Goal: Obtain resource: Download file/media

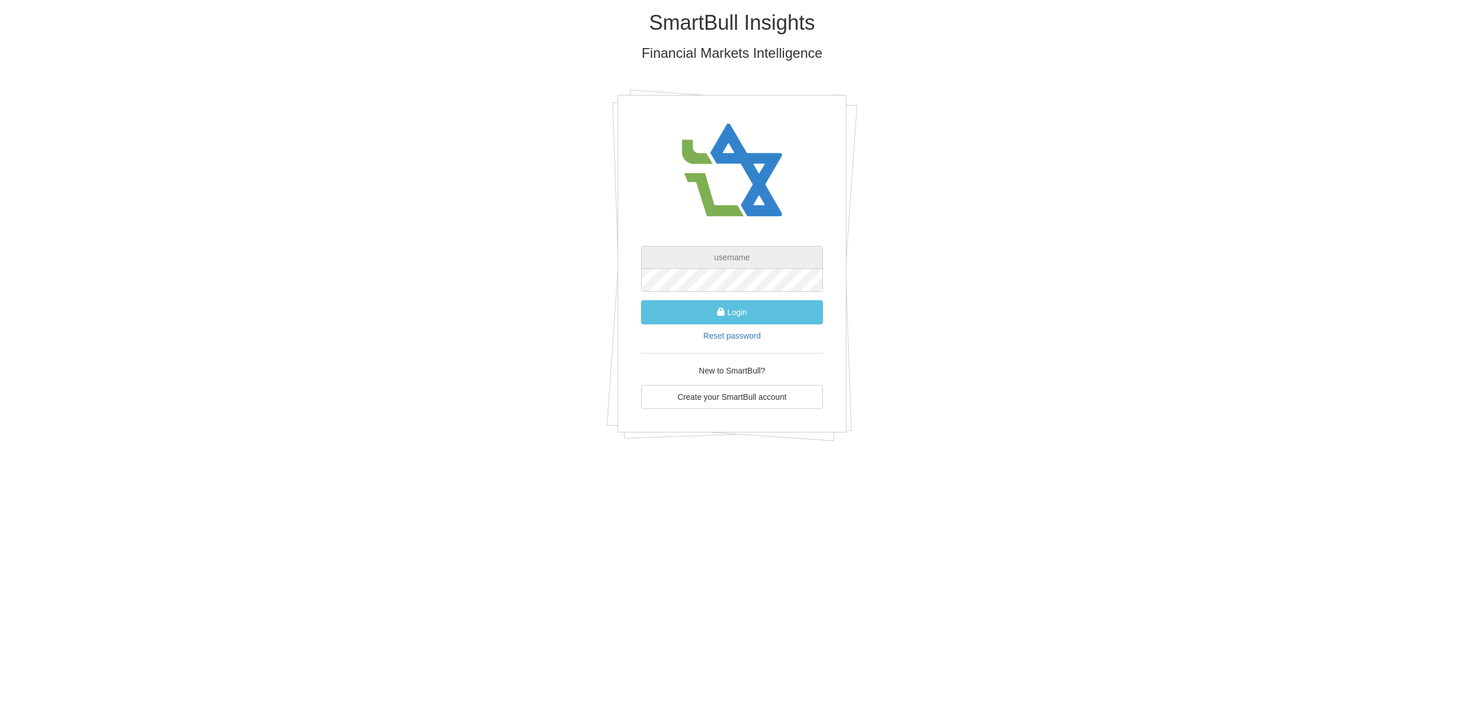
click at [702, 258] on input "text" at bounding box center [732, 257] width 182 height 23
type input "[PERSON_NAME][EMAIL_ADDRESS][PERSON_NAME][DOMAIN_NAME]"
click at [741, 306] on button "Login" at bounding box center [732, 312] width 182 height 24
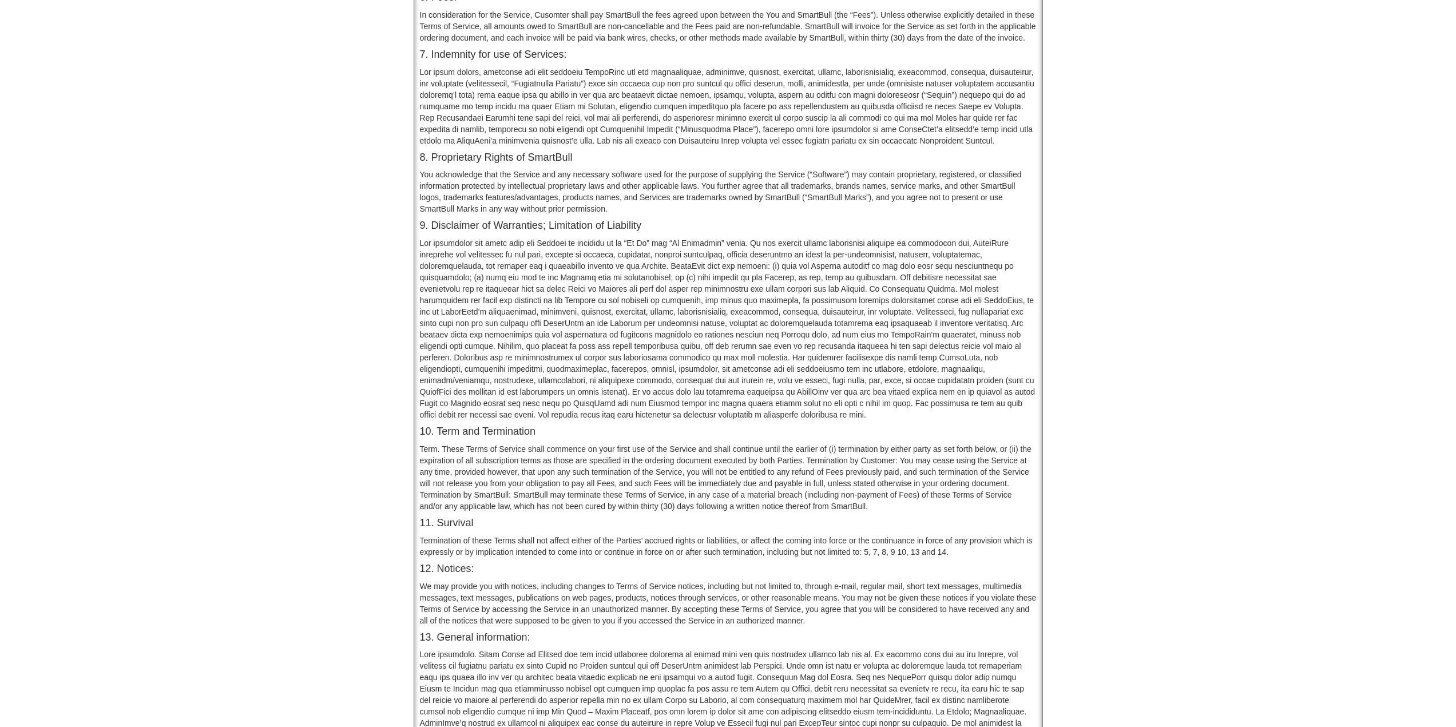
scroll to position [609, 0]
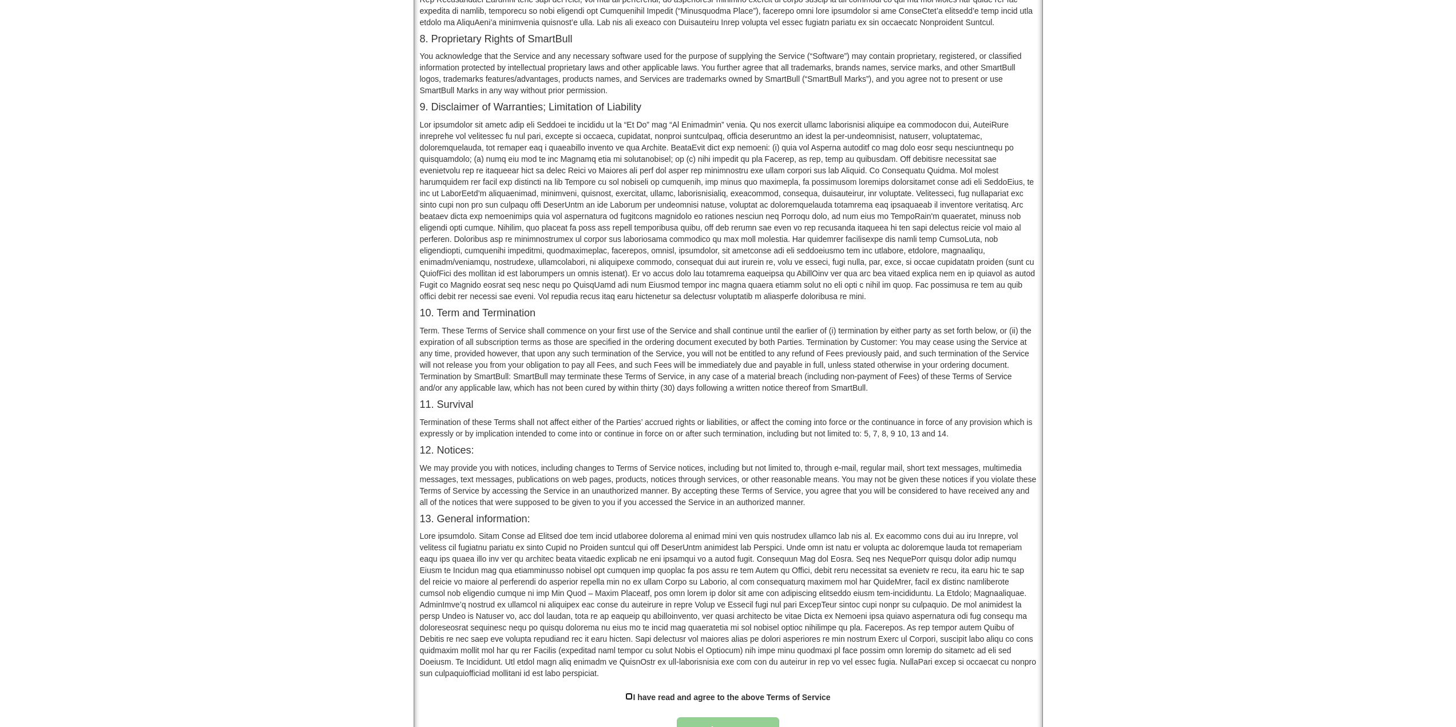
click at [631, 693] on input "checkbox" at bounding box center [628, 696] width 7 height 7
checkbox input "true"
click at [726, 717] on button "Approve" at bounding box center [728, 730] width 103 height 26
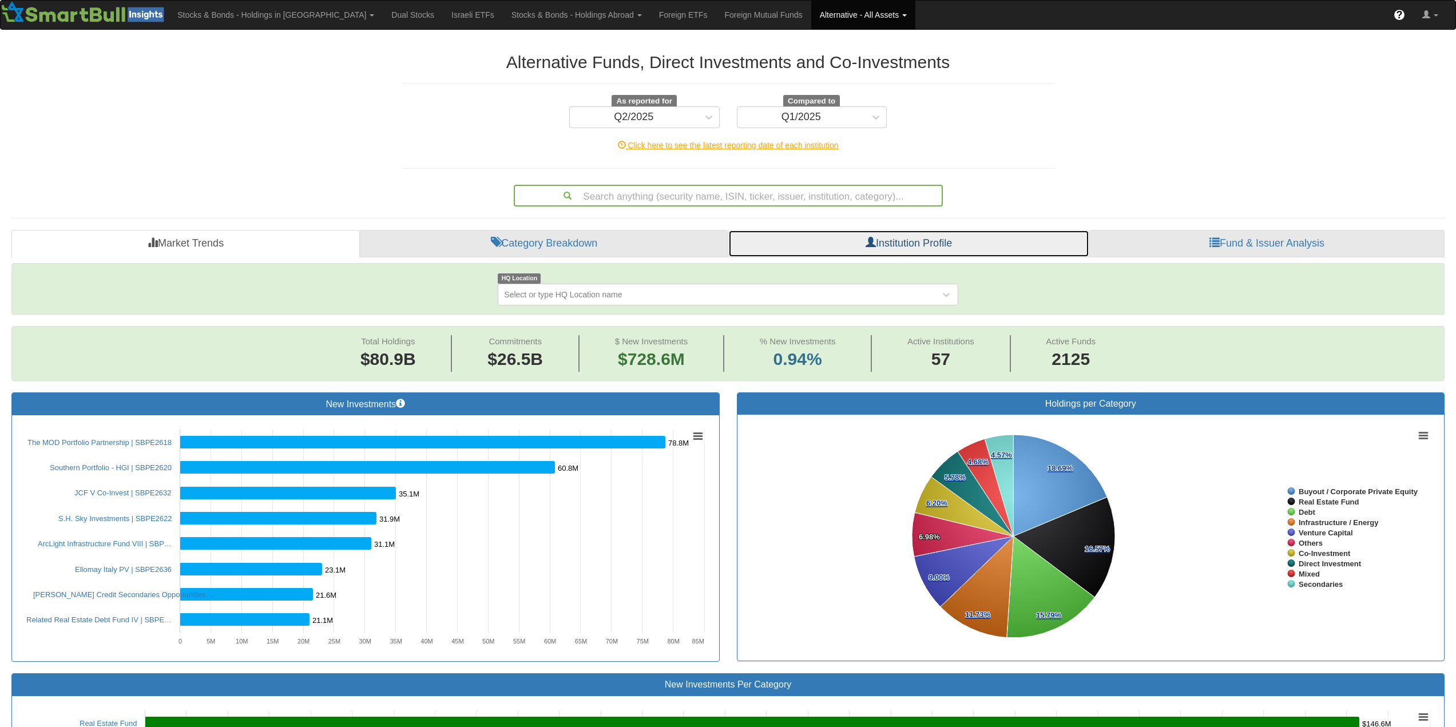
click at [936, 247] on link "Institution Profile" at bounding box center [908, 243] width 361 height 27
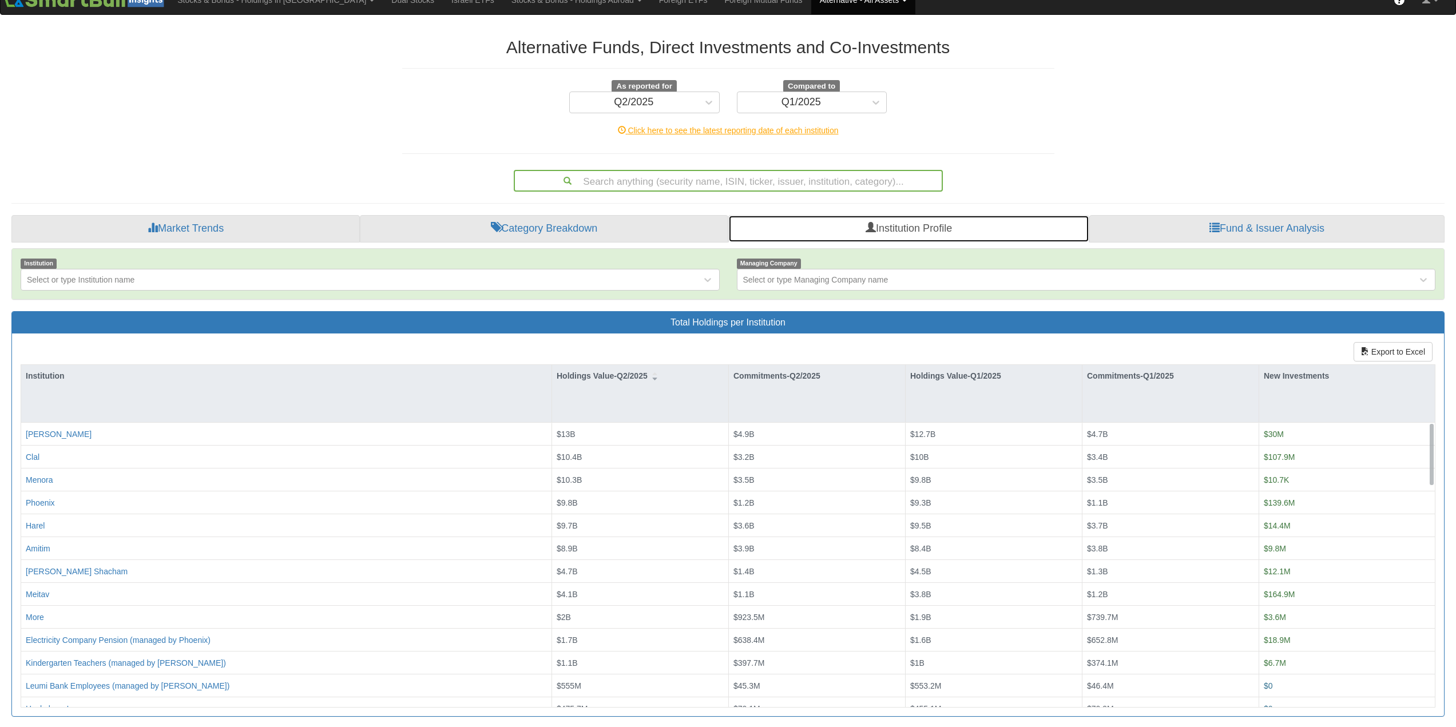
scroll to position [19, 0]
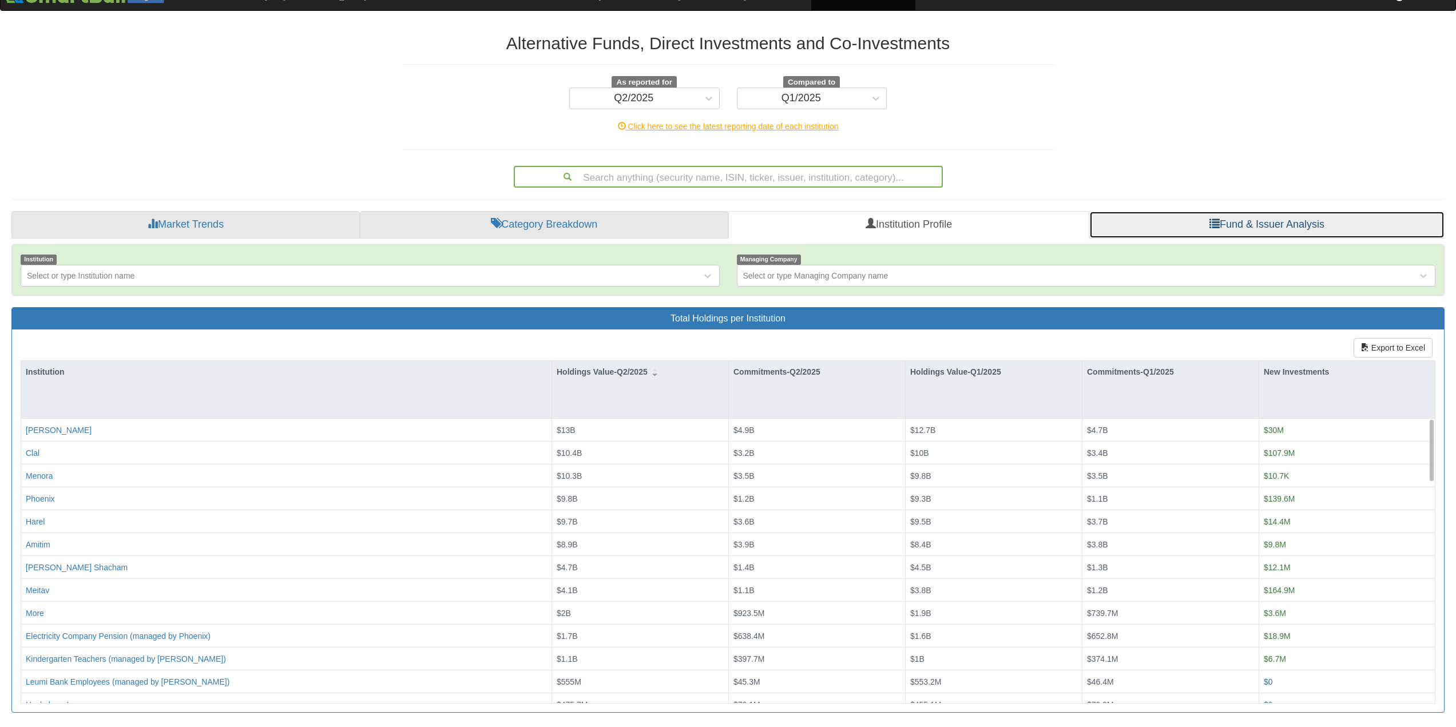
click at [1178, 223] on link "Fund & Issuer Analysis" at bounding box center [1266, 224] width 355 height 27
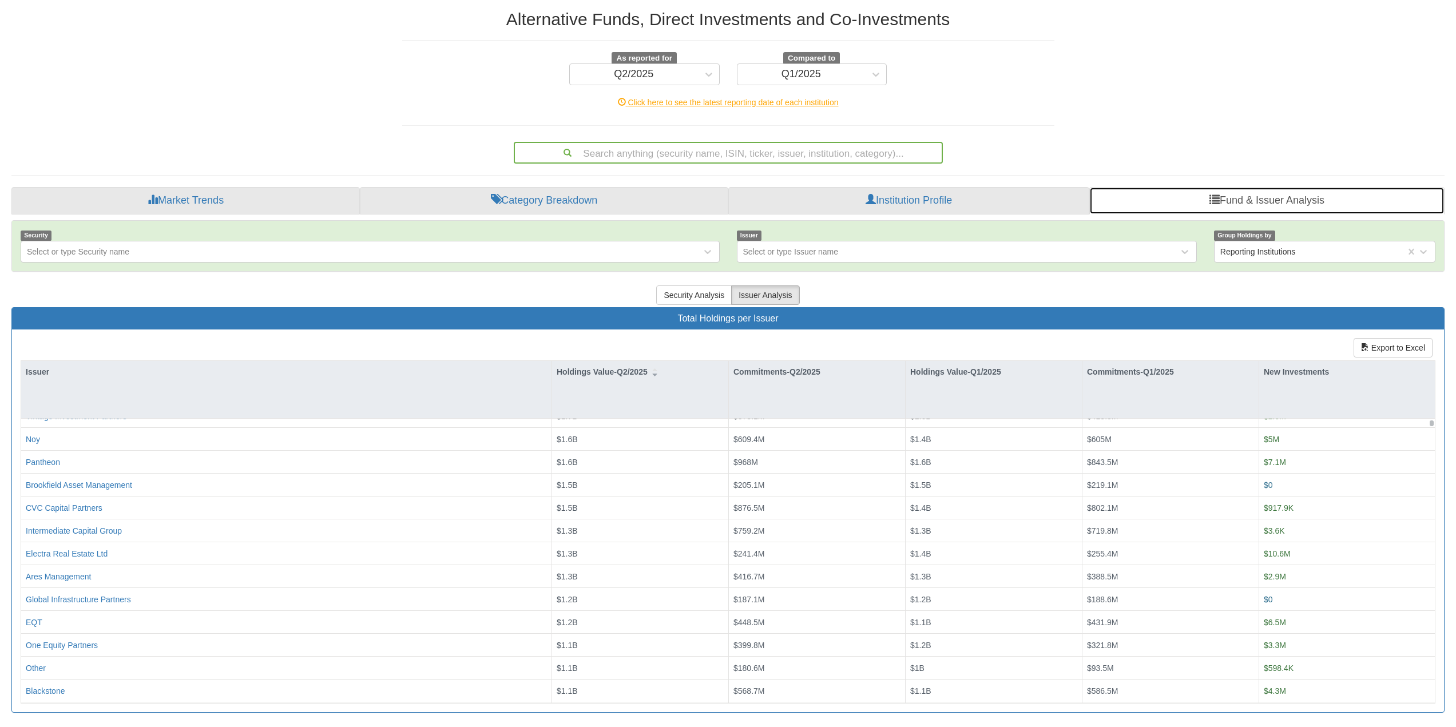
scroll to position [114, 0]
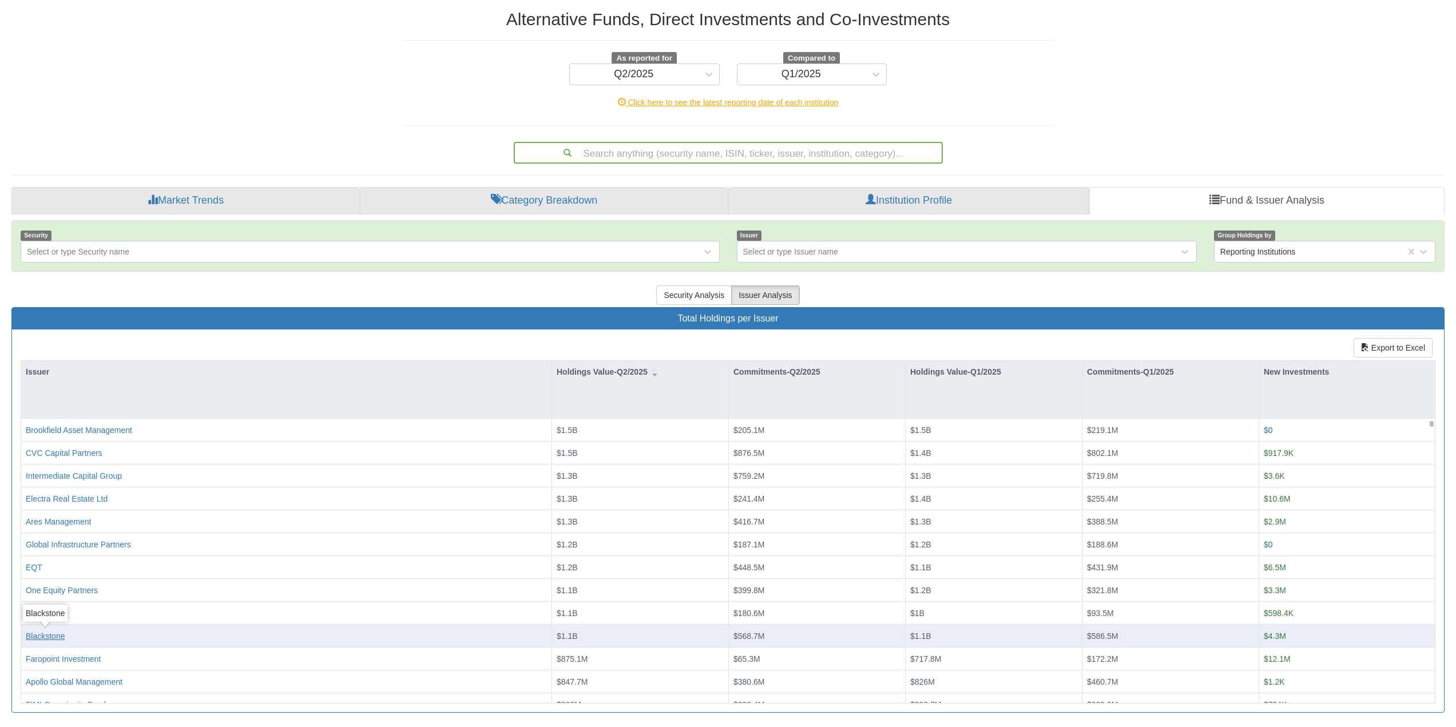
click at [38, 638] on div "Blackstone" at bounding box center [45, 635] width 39 height 11
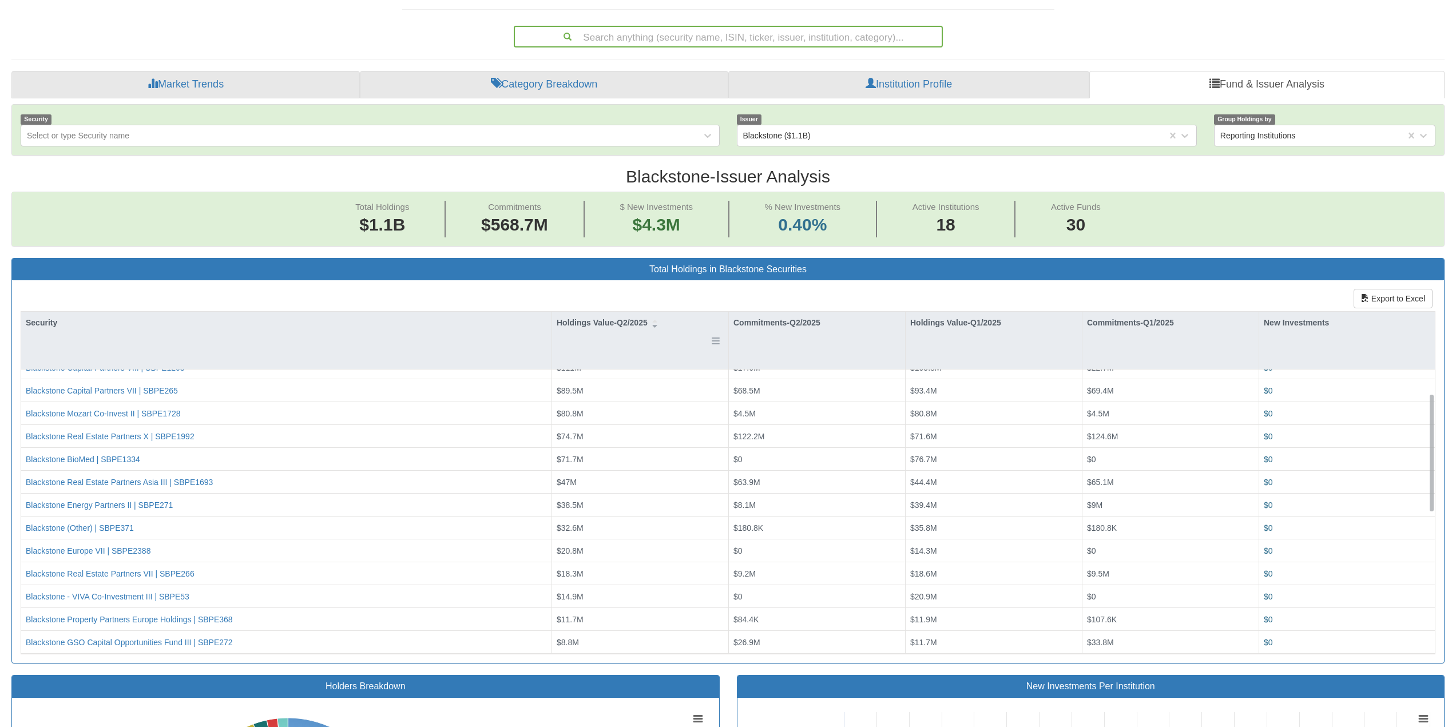
scroll to position [158, 0]
click at [1373, 301] on button "Export to Excel" at bounding box center [1392, 298] width 79 height 19
click at [1388, 301] on button "Export to Excel" at bounding box center [1392, 298] width 79 height 19
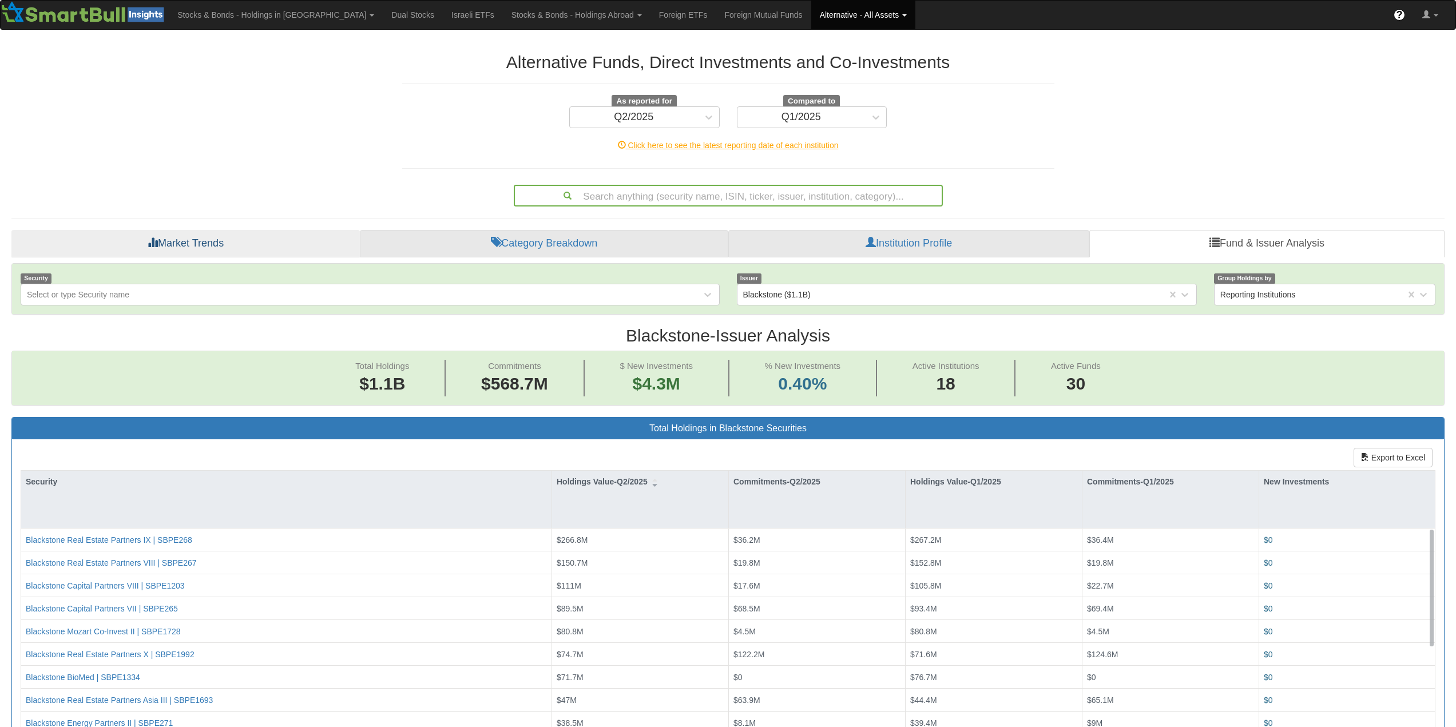
scroll to position [23, 1412]
drag, startPoint x: 916, startPoint y: 249, endPoint x: 1040, endPoint y: 172, distance: 145.9
click at [916, 249] on link "Institution Profile" at bounding box center [908, 243] width 361 height 27
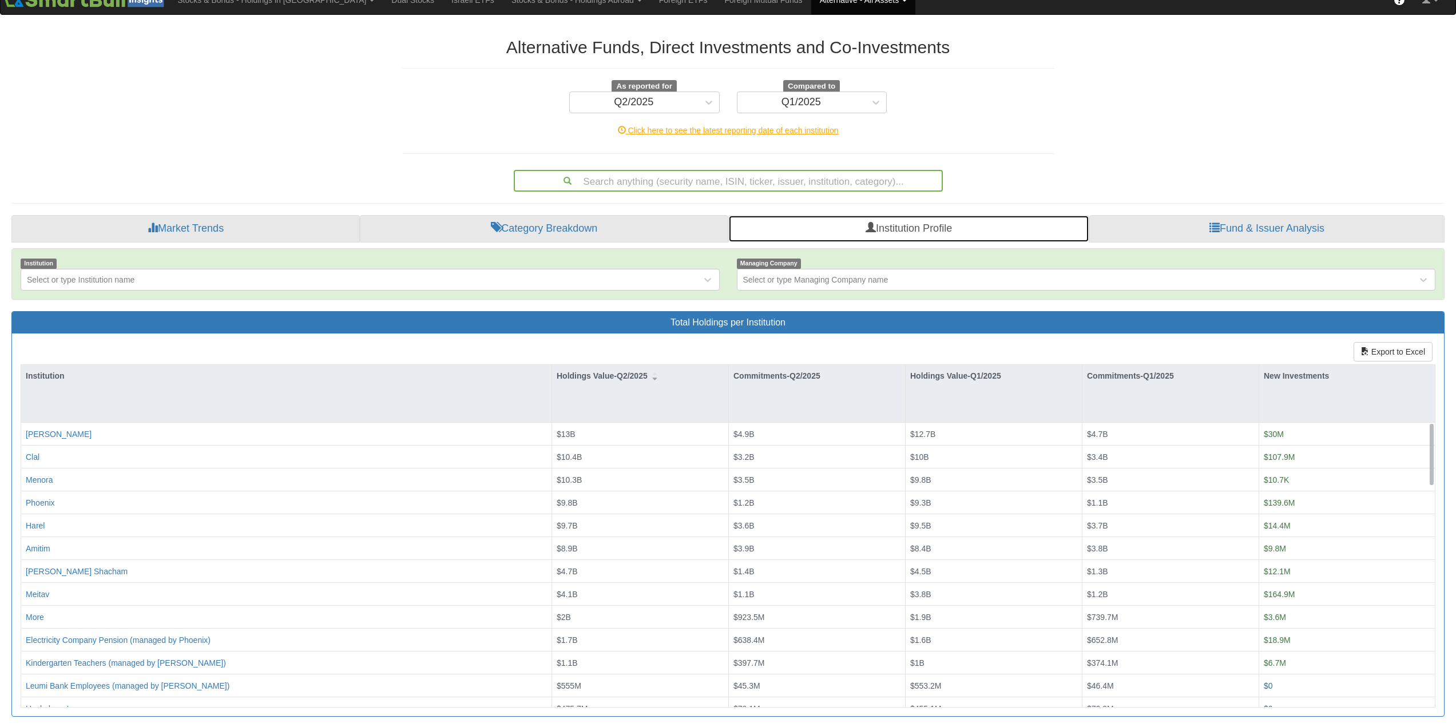
scroll to position [19, 0]
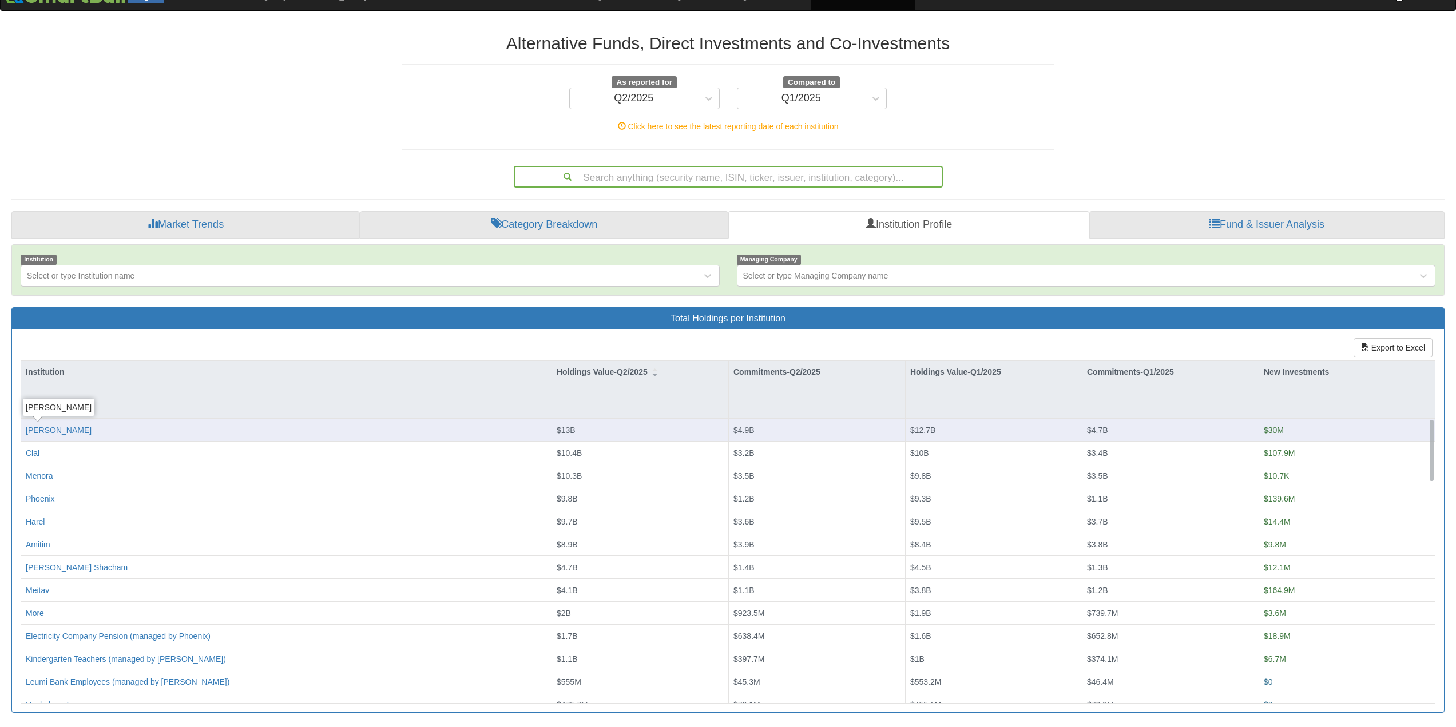
click at [46, 431] on div "[PERSON_NAME]" at bounding box center [59, 429] width 66 height 11
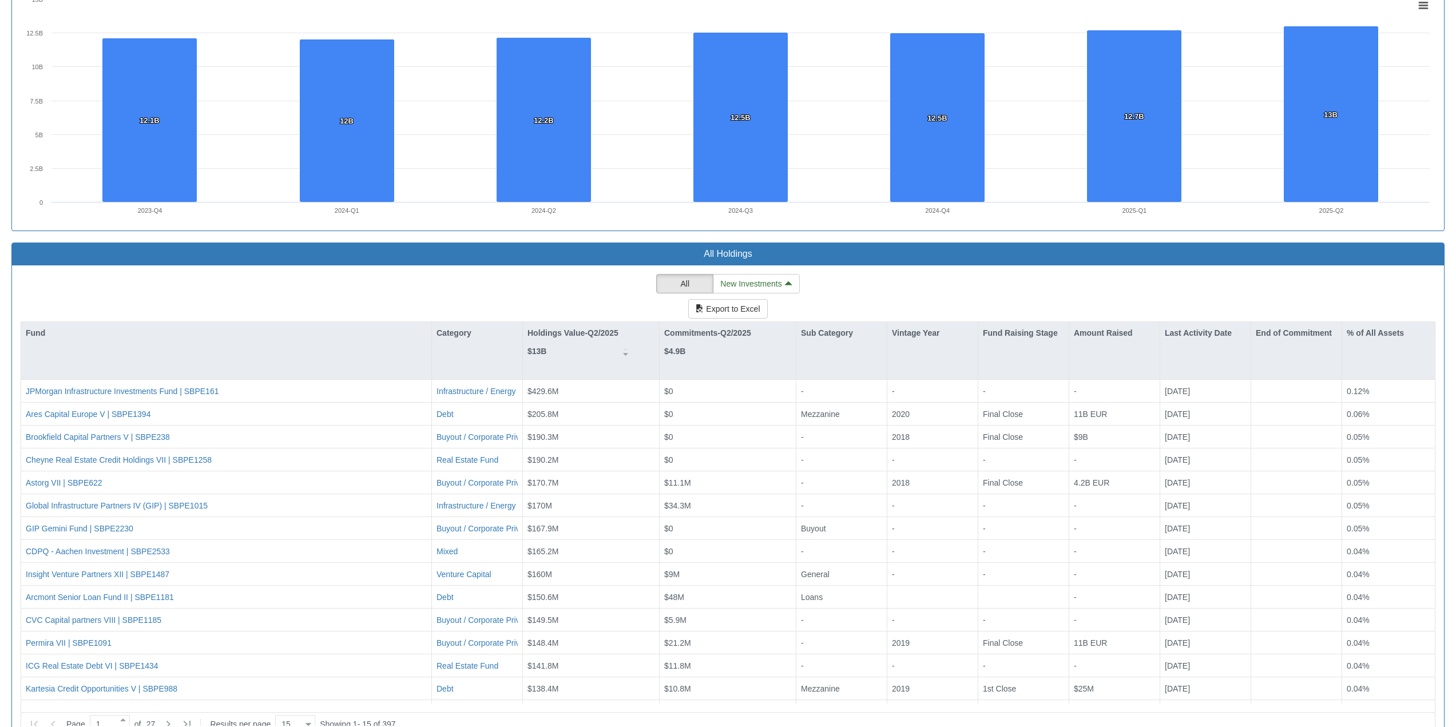
scroll to position [873, 0]
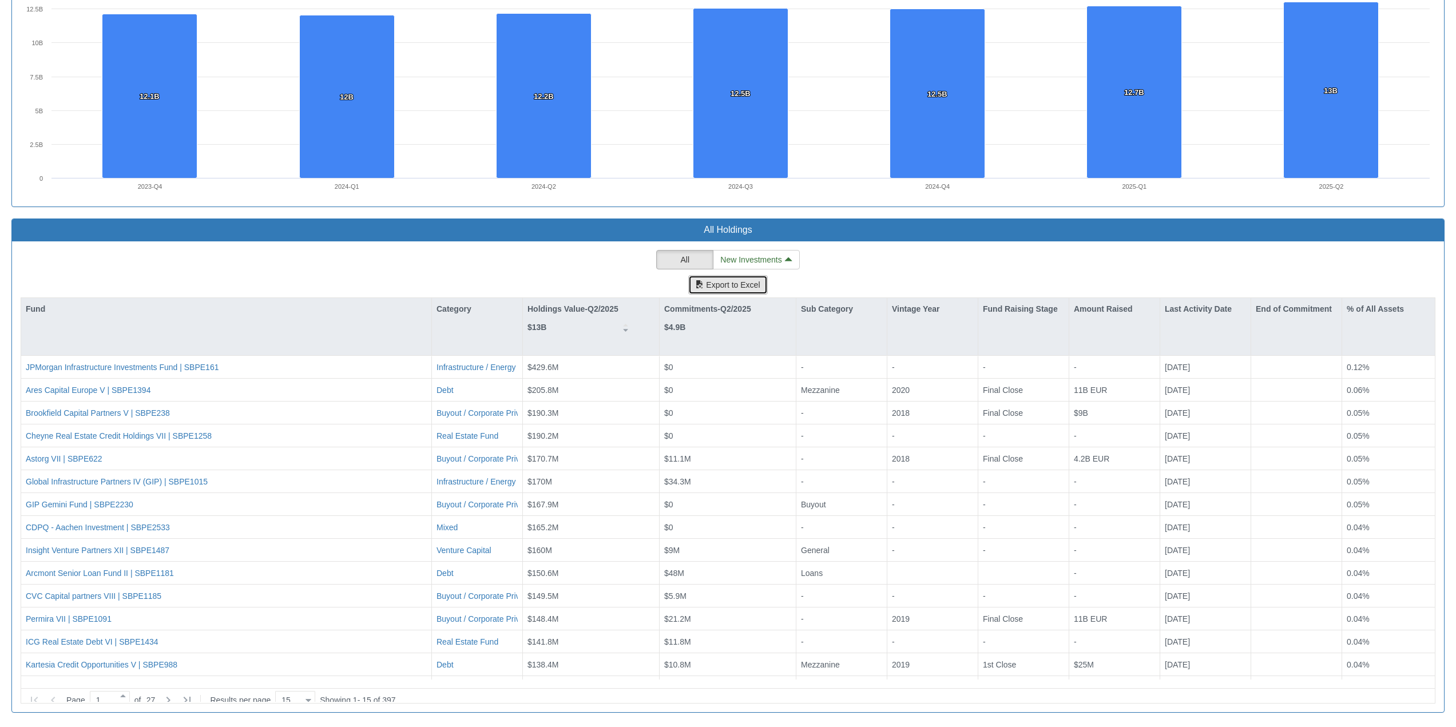
click at [733, 287] on button "Export to Excel" at bounding box center [727, 284] width 79 height 19
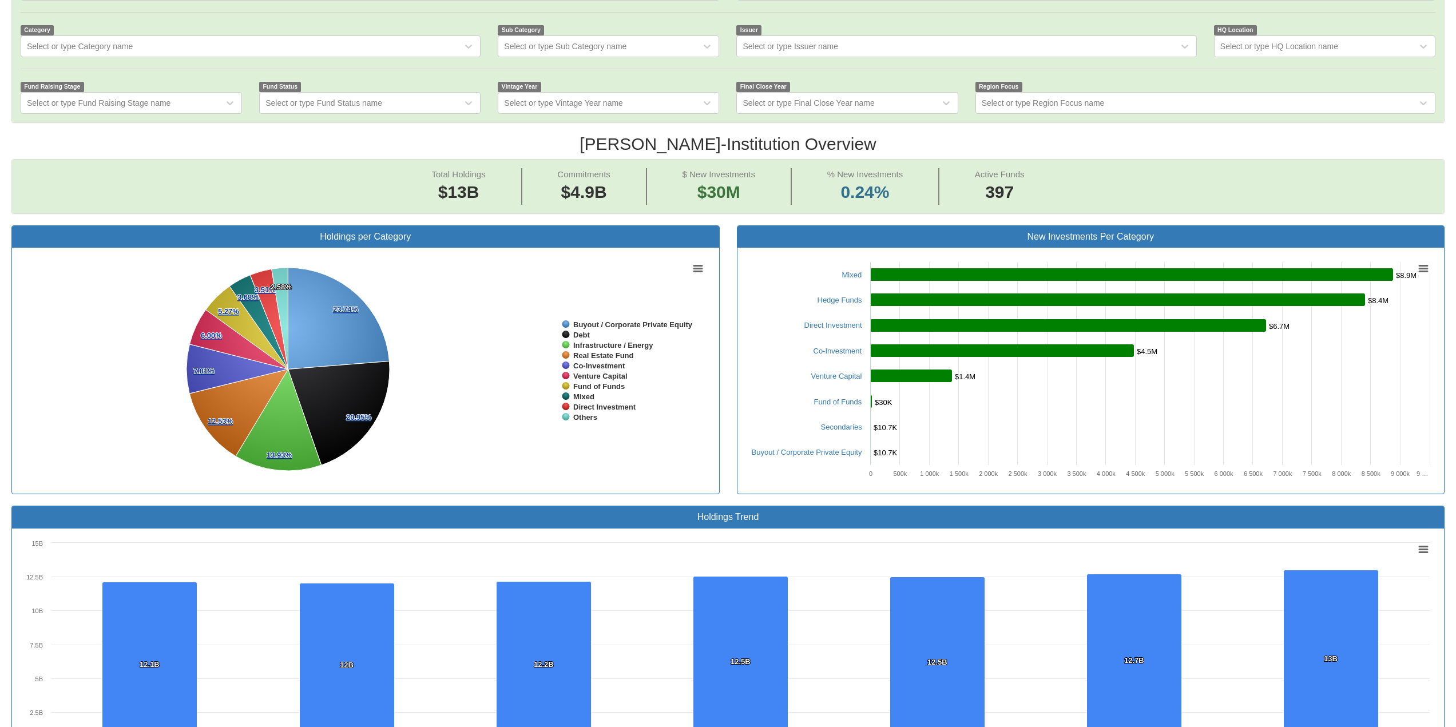
scroll to position [0, 0]
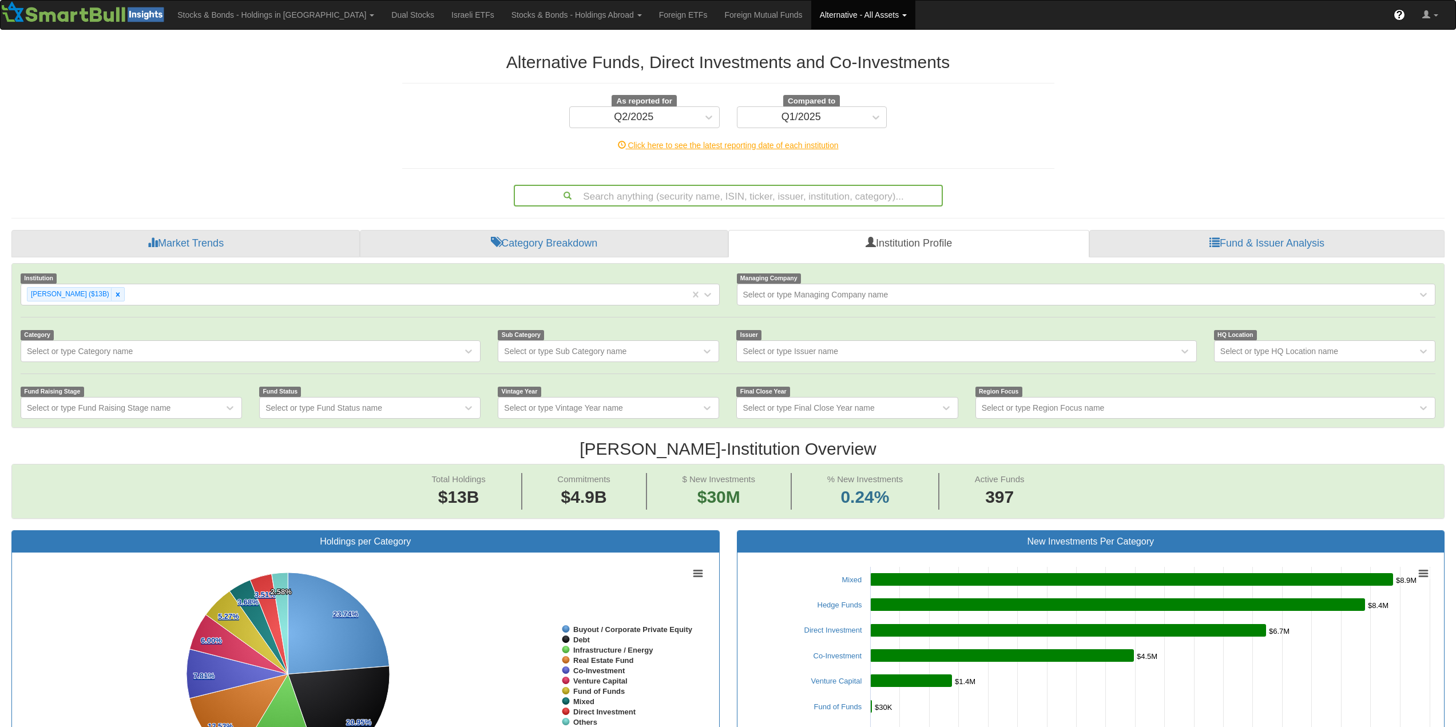
click at [1029, 111] on div "As reported for Q2/2025 Compared to Q1/2025" at bounding box center [728, 111] width 669 height 33
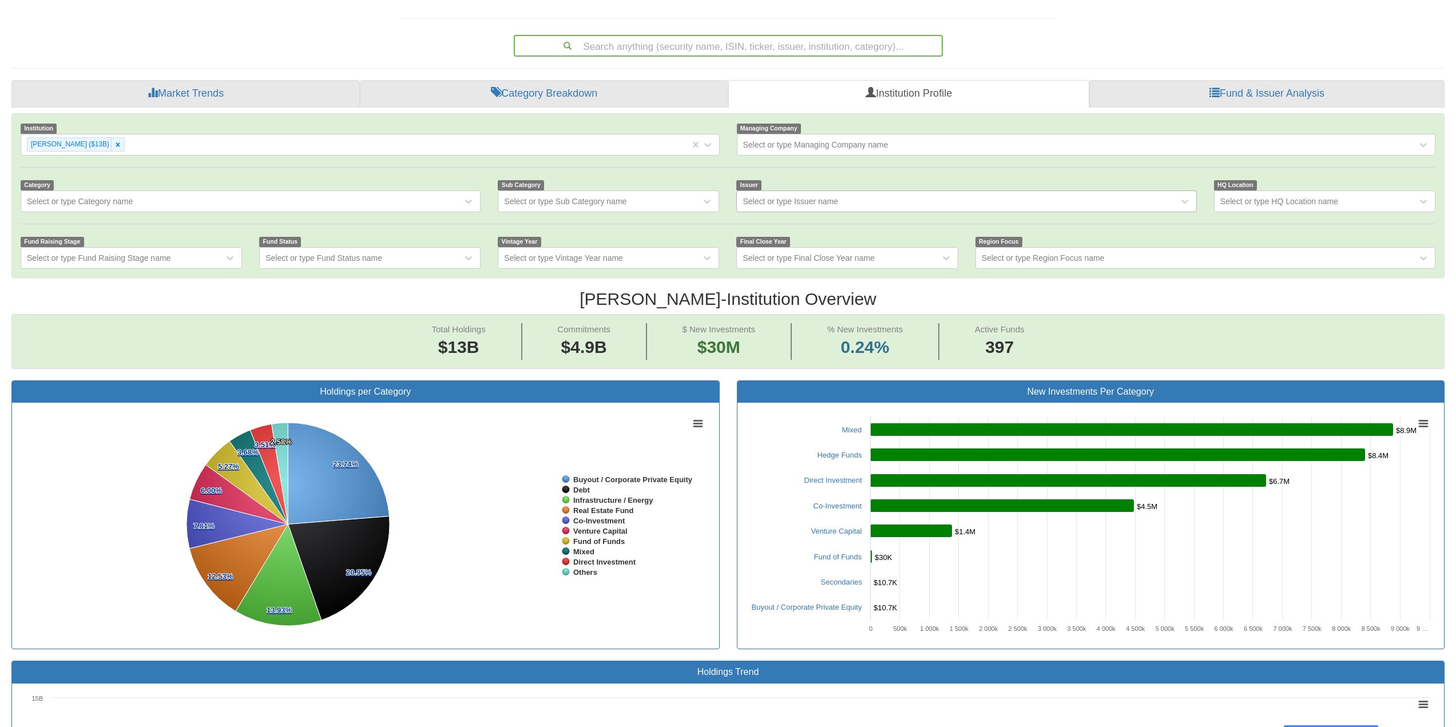
scroll to position [172, 0]
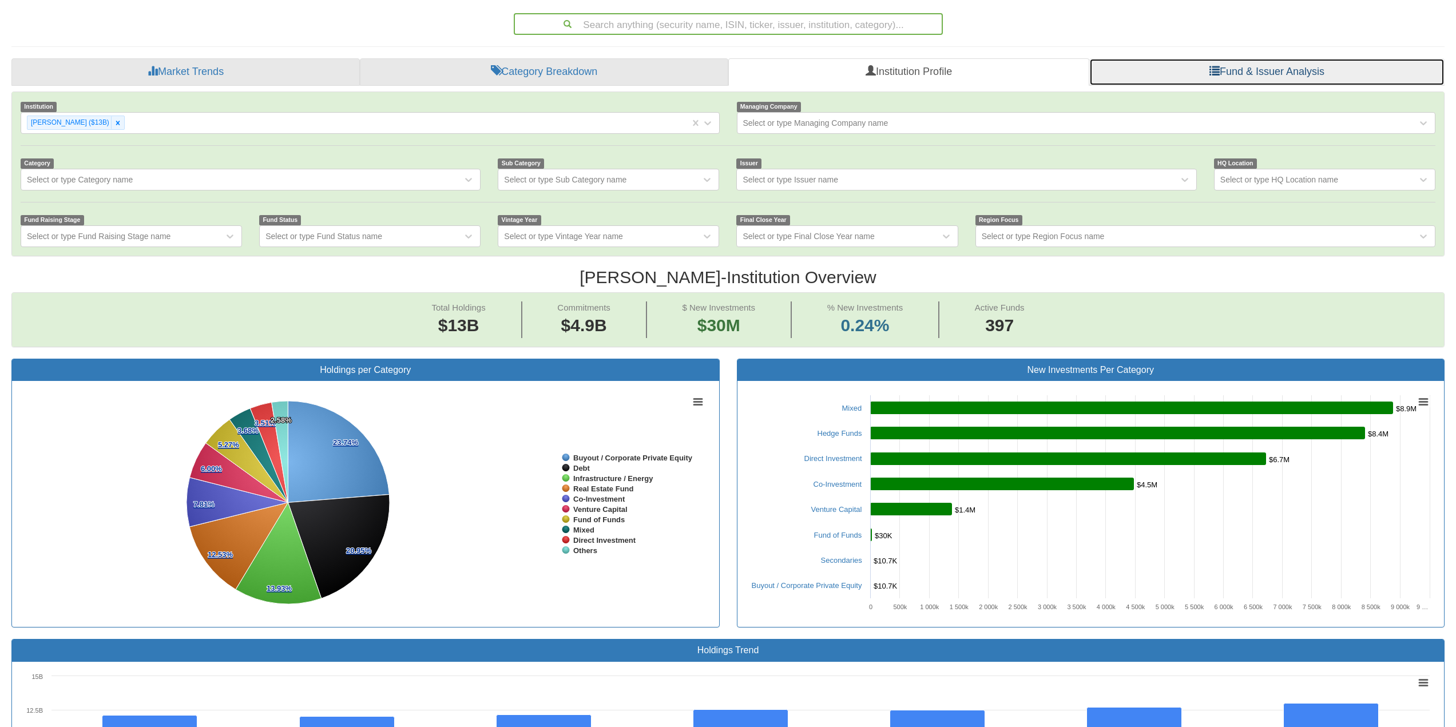
click at [1261, 72] on link "Fund & Issuer Analysis" at bounding box center [1266, 71] width 355 height 27
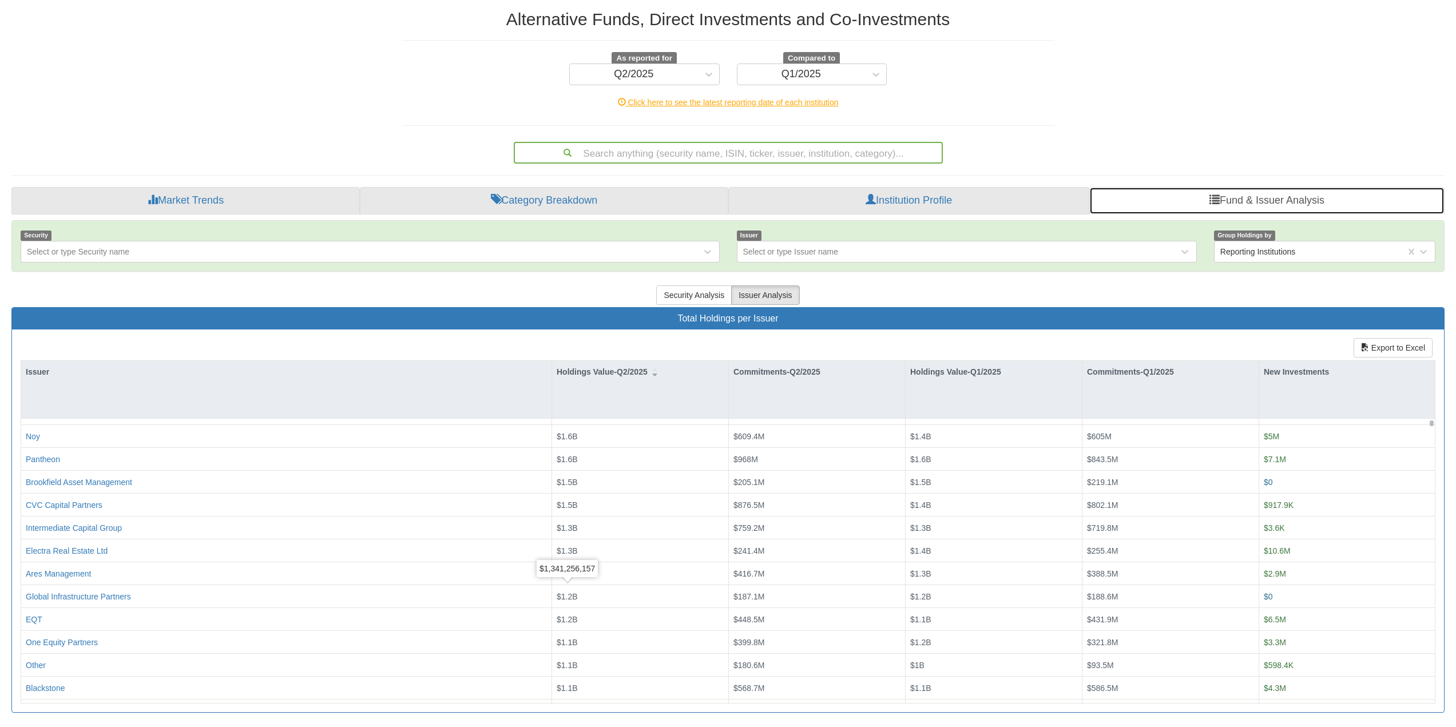
scroll to position [172, 0]
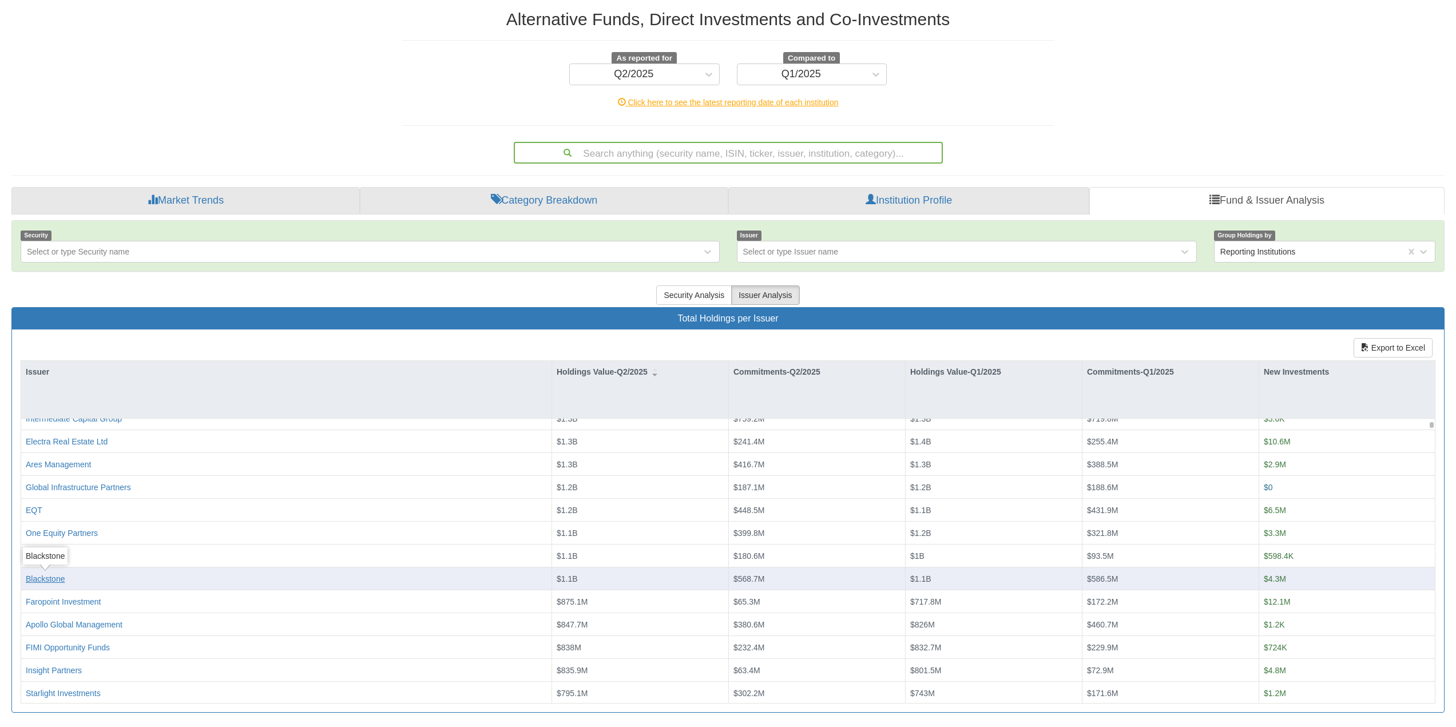
click at [48, 579] on div "Blackstone" at bounding box center [45, 578] width 39 height 11
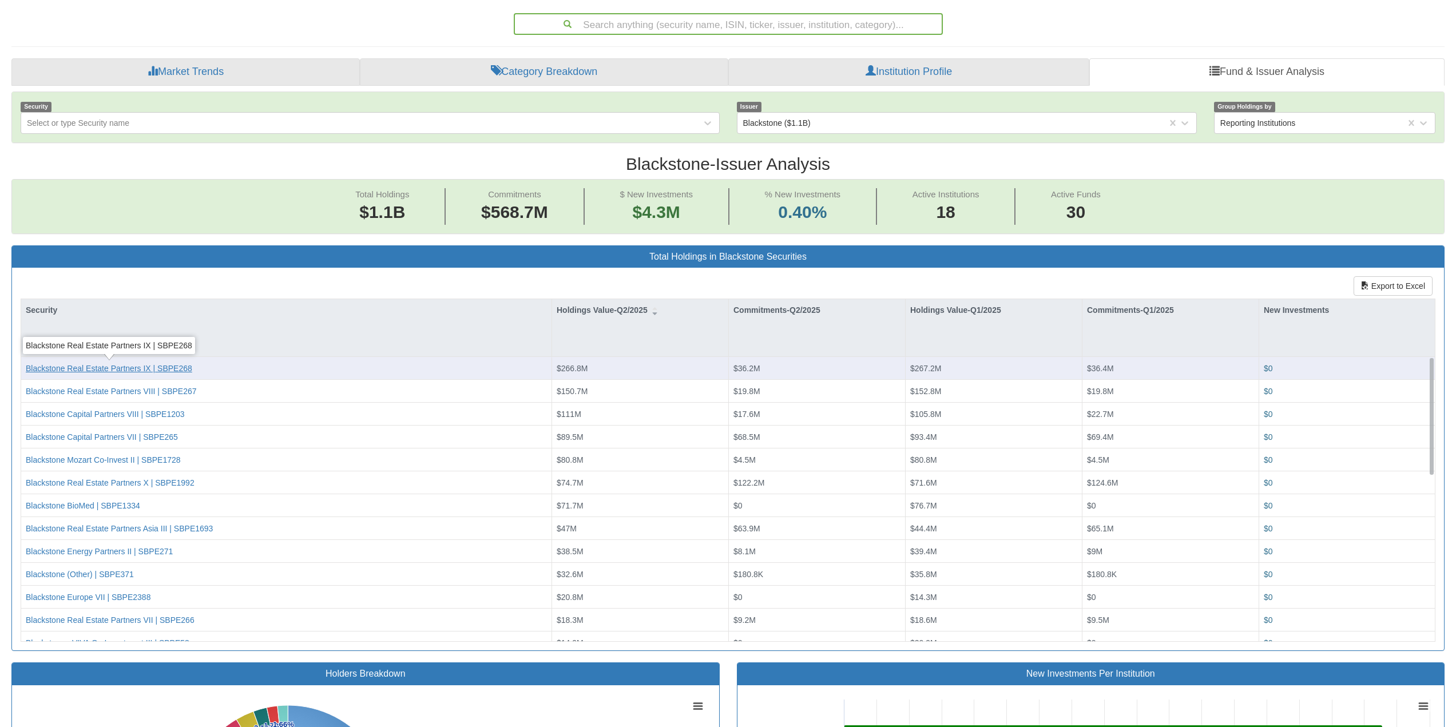
click at [140, 368] on div "Blackstone Real Estate Partners IX | SBPE268" at bounding box center [109, 368] width 166 height 11
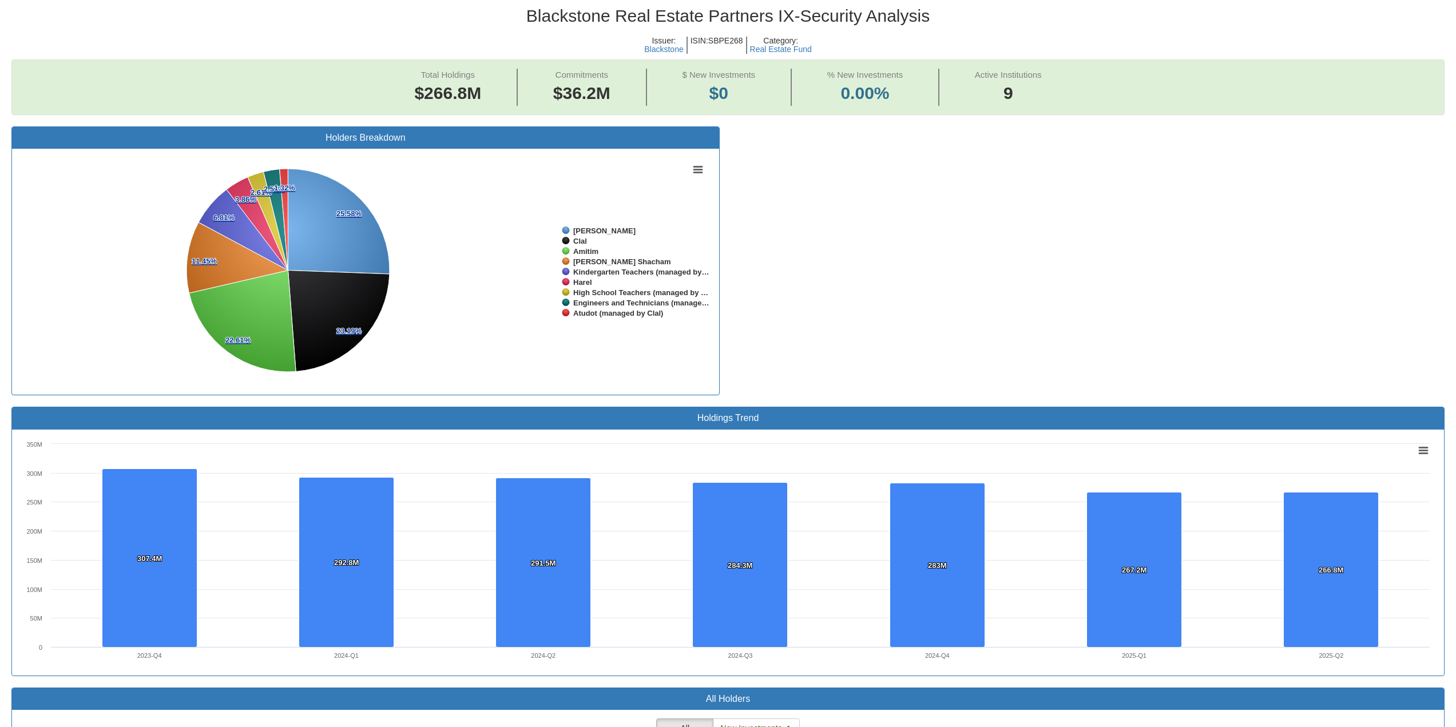
scroll to position [39, 0]
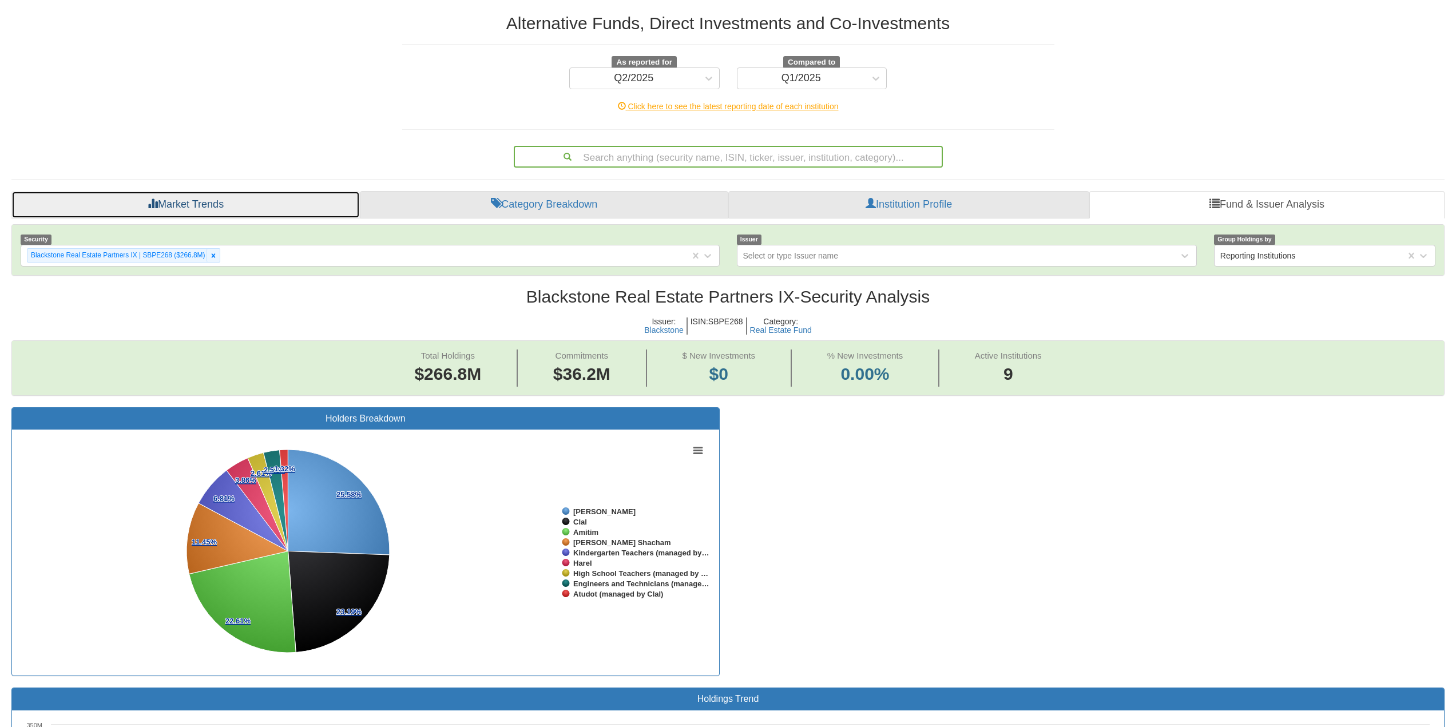
click at [168, 208] on link "Market Trends" at bounding box center [185, 204] width 348 height 27
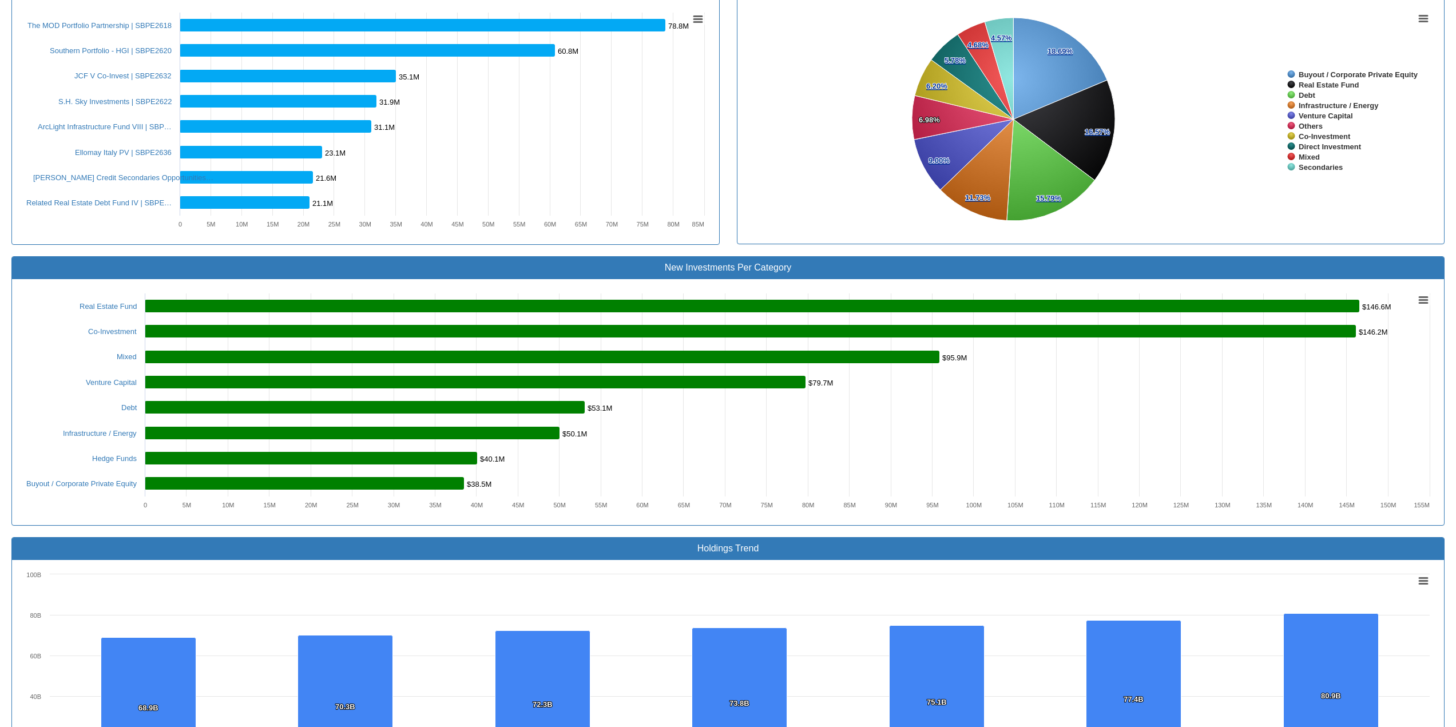
scroll to position [458, 0]
